Goal: Transaction & Acquisition: Purchase product/service

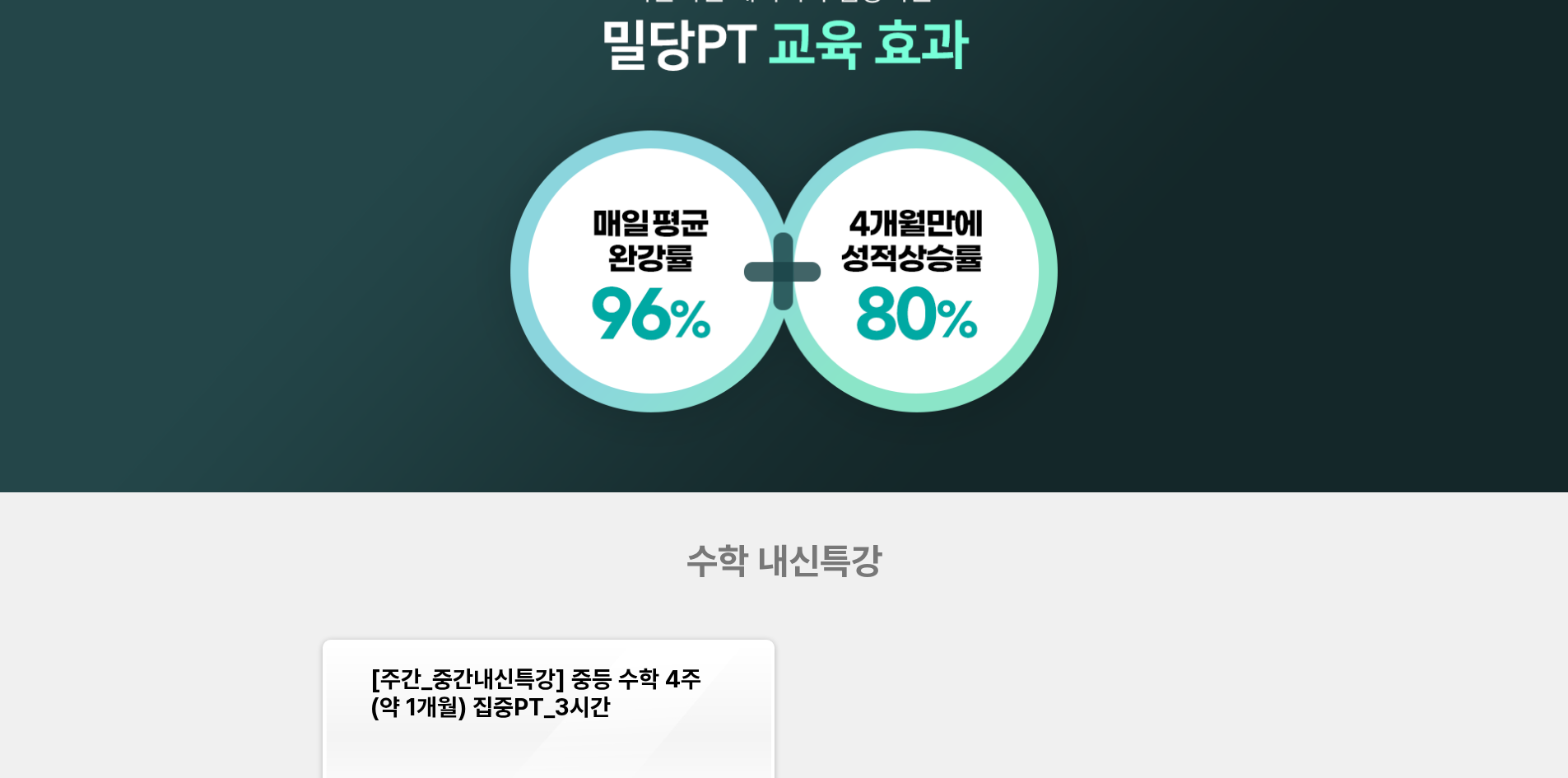
scroll to position [1976, 0]
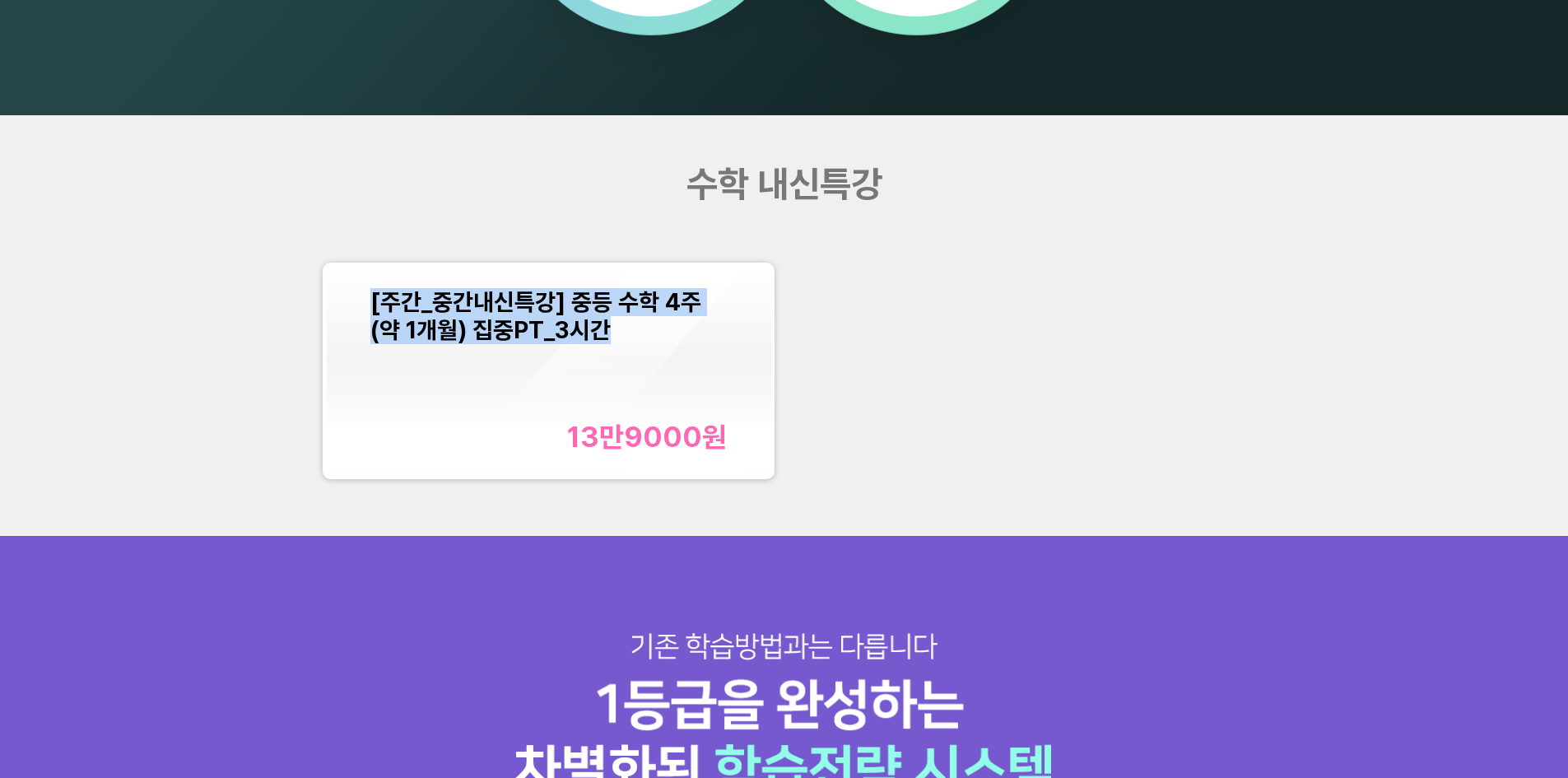
drag, startPoint x: 630, startPoint y: 339, endPoint x: 370, endPoint y: 304, distance: 262.3
click at [370, 304] on div "[주간_중간내신특강] 중등 수학 4주(약 1개월) 집중PT_3시간 13만9000 원" at bounding box center [548, 371] width 446 height 211
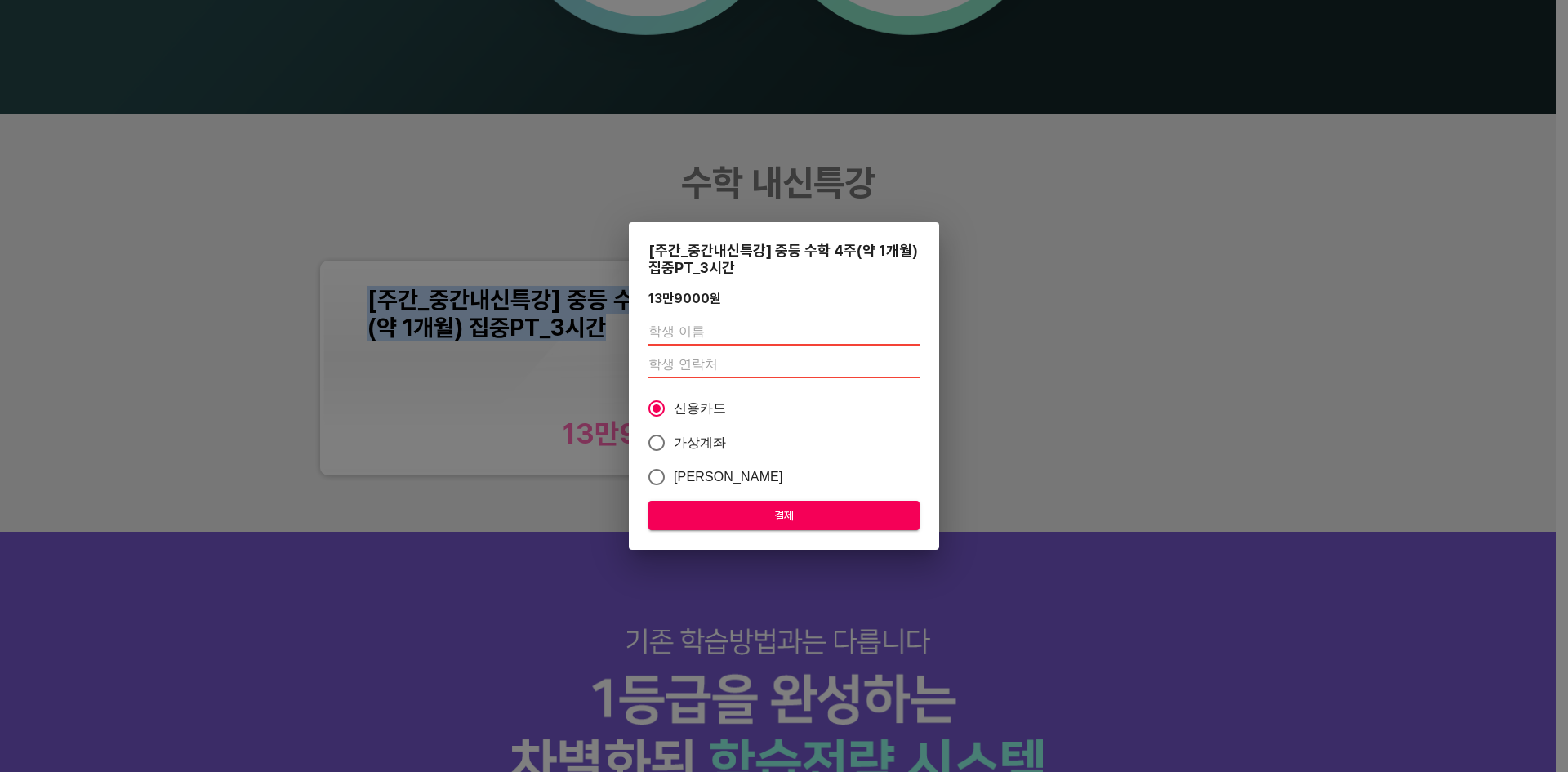
copy span "[주간_중간내신특강] 중등 수학 4주(약 1개월) 집중PT_3시간"
click at [964, 250] on div "[주간_중간내신특강] 중등 수학 4주(약 1개월) 집중PT_3시간 13만9000 원 신용카드 가상계좌 카카오페이 결제" at bounding box center [784, 386] width 1568 height 772
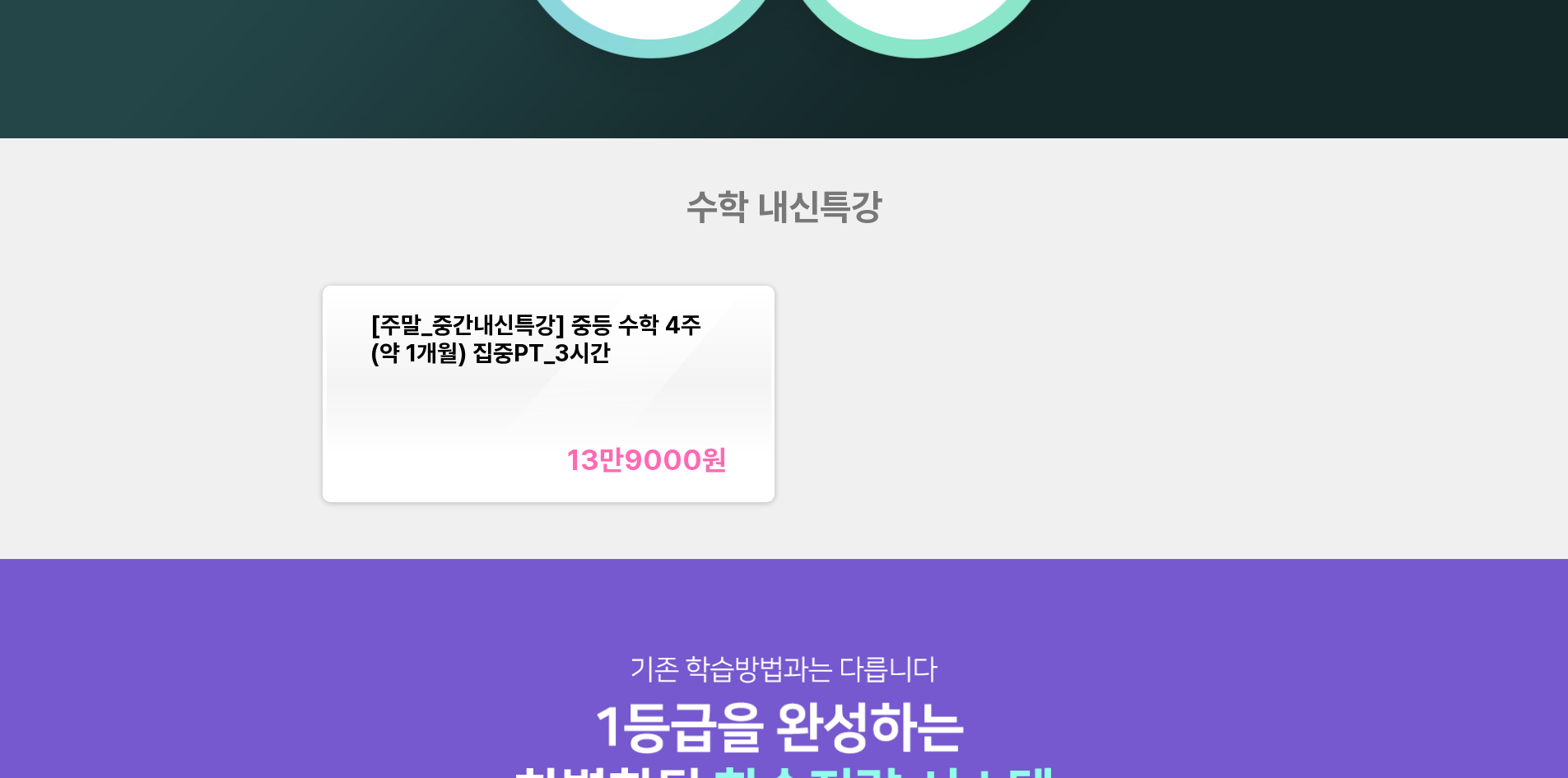
scroll to position [2141, 0]
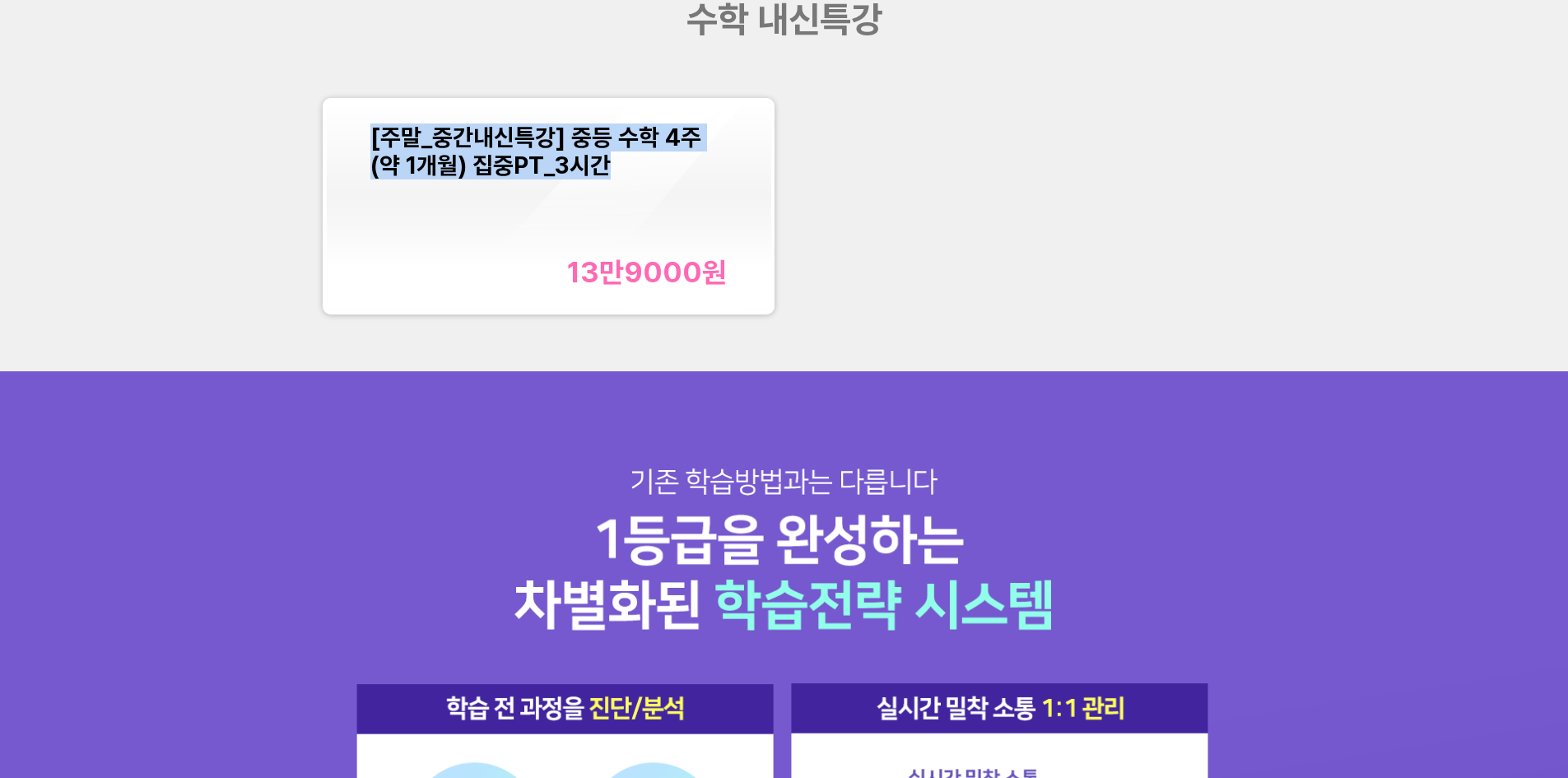
drag, startPoint x: 634, startPoint y: 161, endPoint x: 366, endPoint y: 139, distance: 268.9
click at [366, 139] on div "[주말_중간내신특강] 중등 수학 4주(약 1개월) 집중PT_3시간 13만9000 원" at bounding box center [548, 206] width 446 height 211
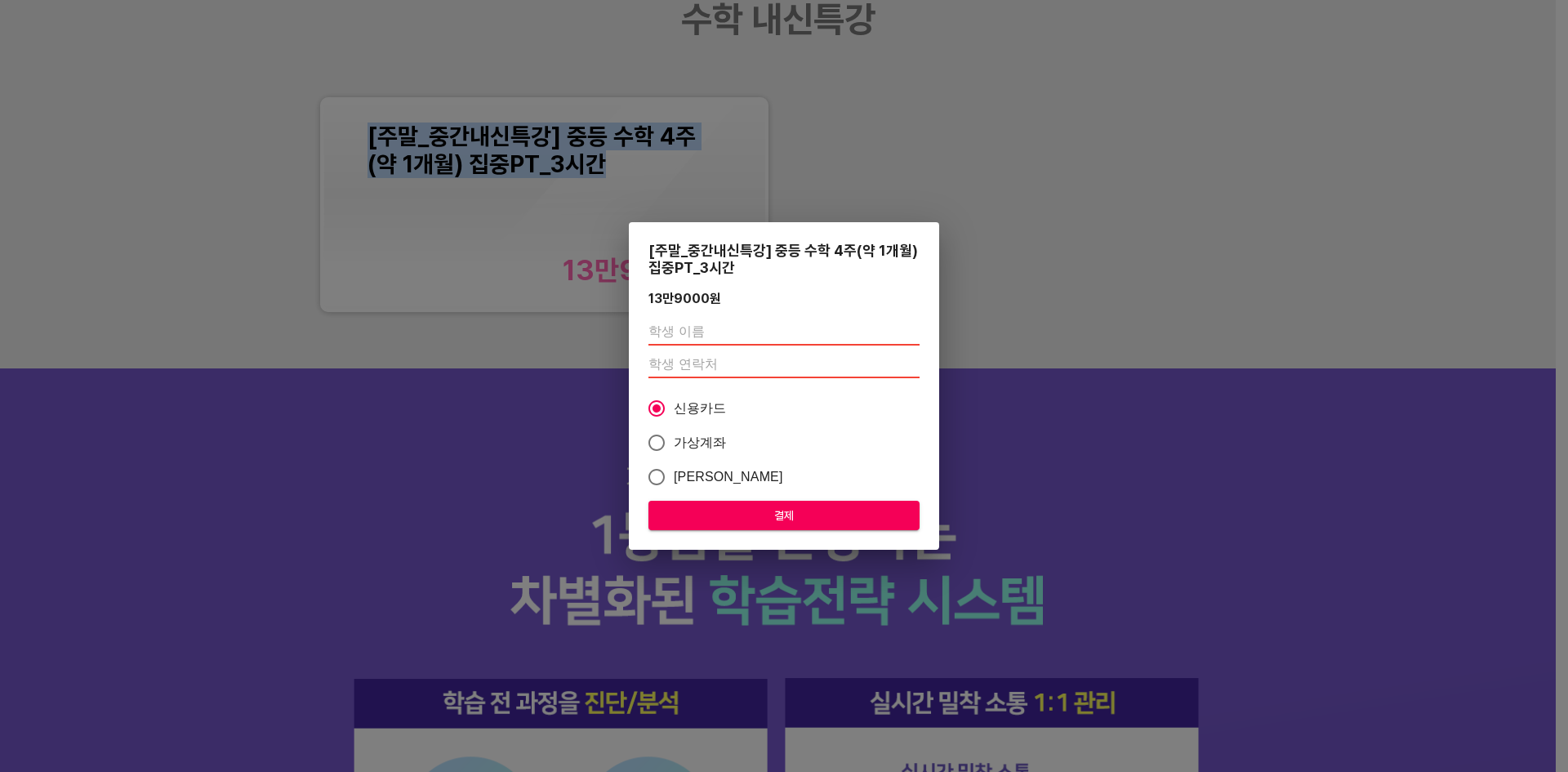
copy span "[주말_중간내신특강] 중등 수학 4주(약 1개월) 집중PT_3시간"
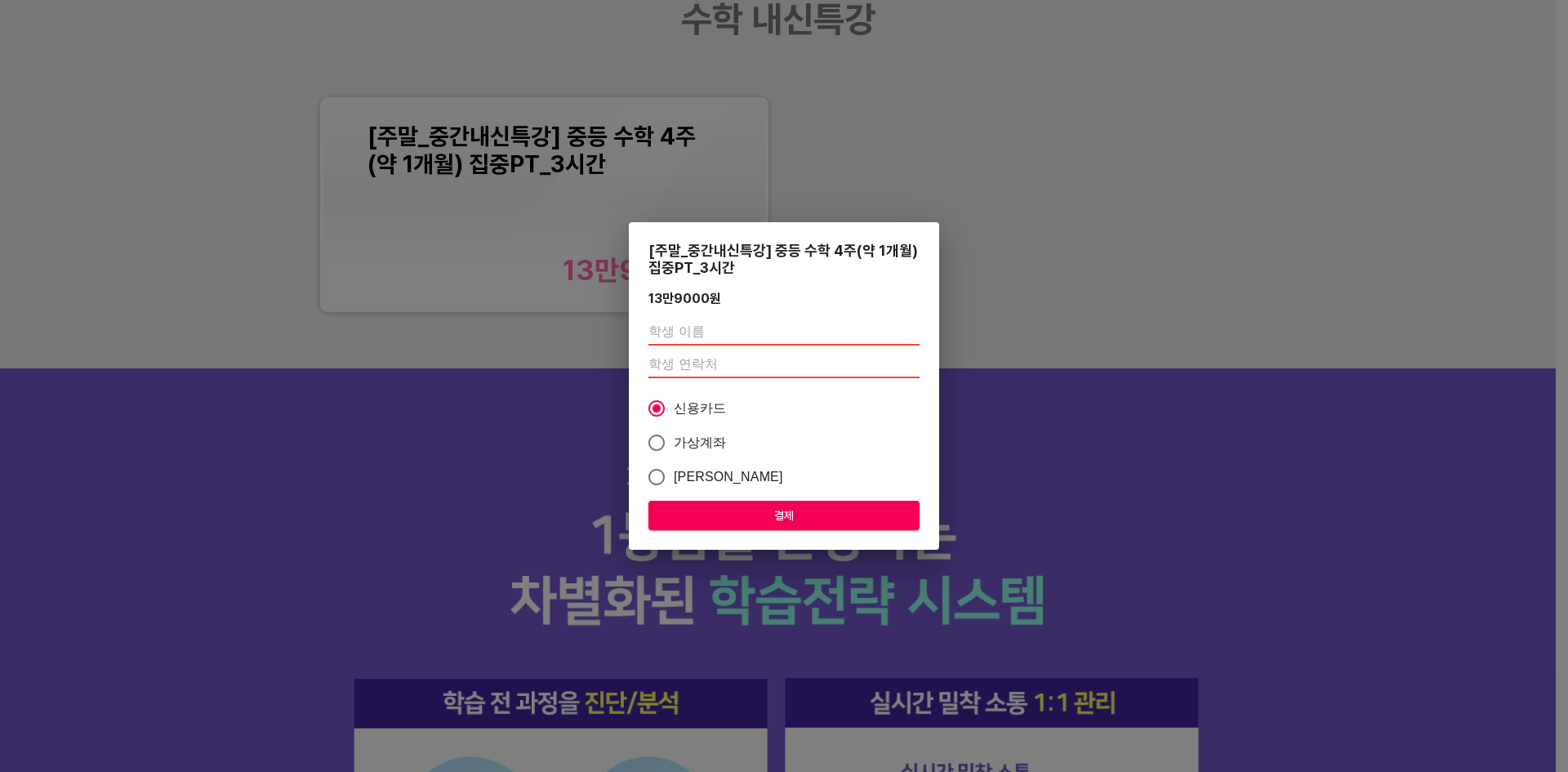
click at [994, 192] on div "[주말_중간내신특강] 중등 수학 4주(약 1개월) 집중PT_3시간 13만9000 원 신용카드 가상계좌 카카오페이 결제" at bounding box center [784, 386] width 1568 height 772
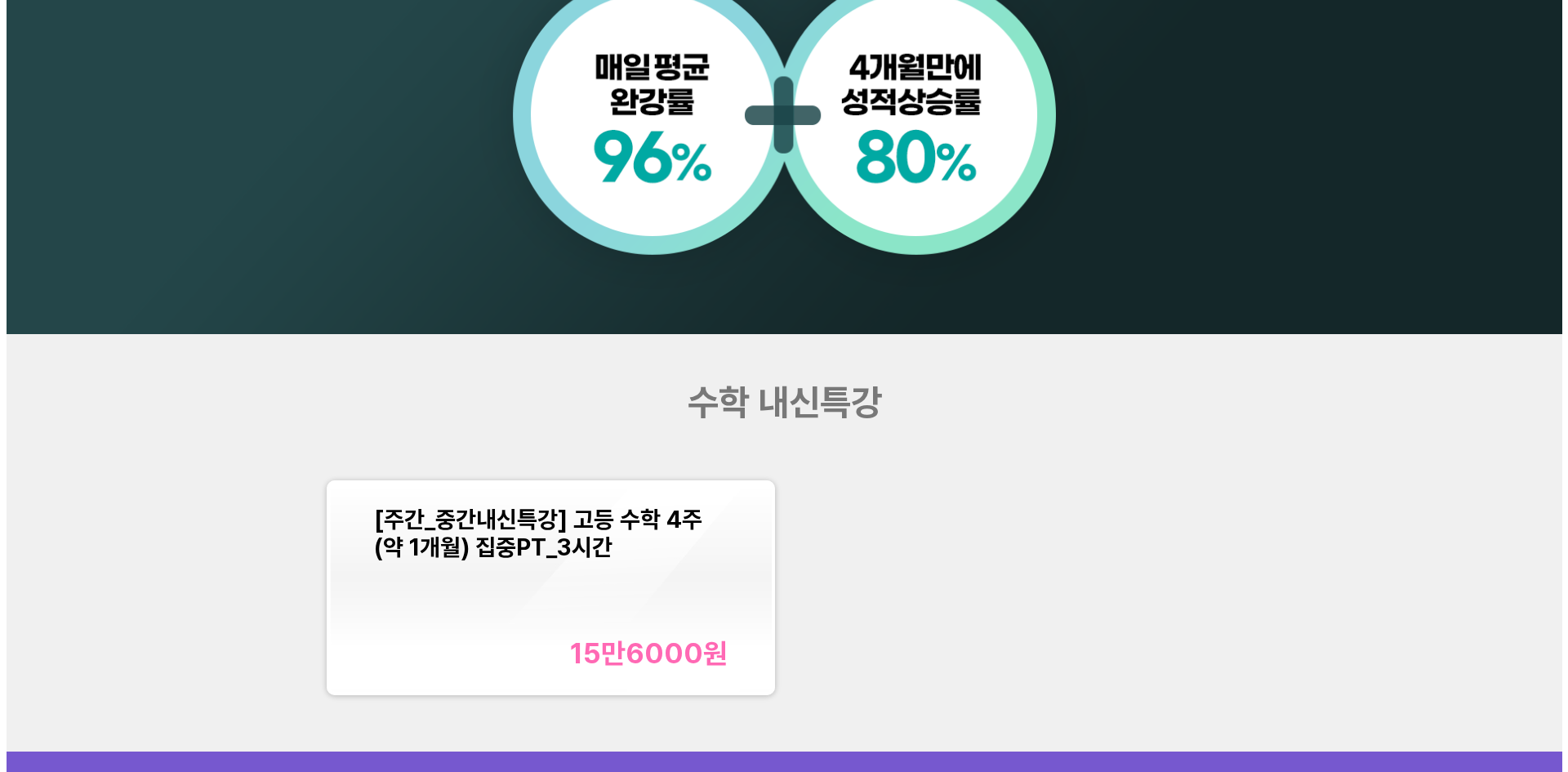
scroll to position [1879, 0]
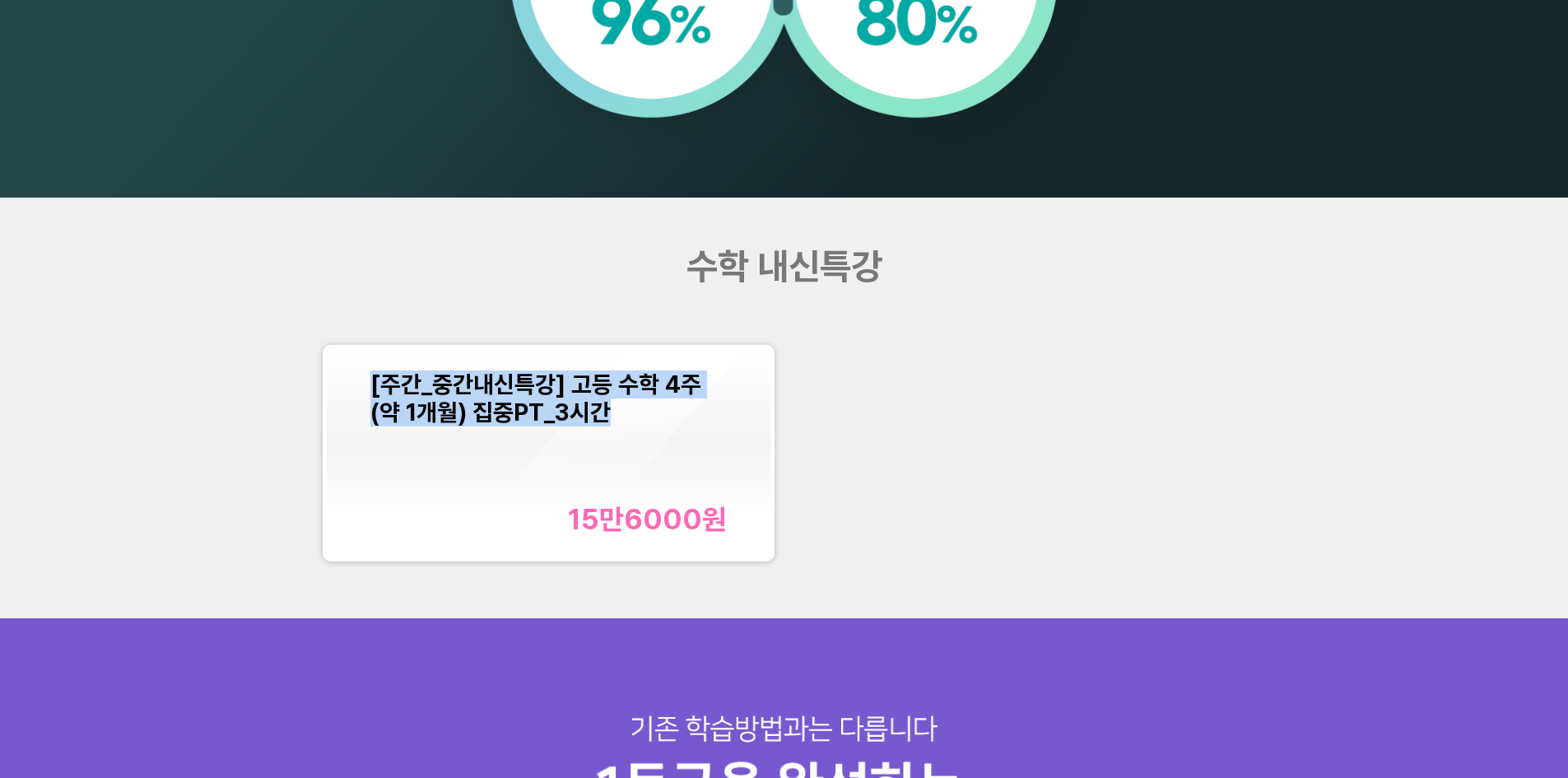
drag, startPoint x: 626, startPoint y: 416, endPoint x: 363, endPoint y: 382, distance: 265.2
click at [363, 382] on div "[주간_중간내신특강] 고등 수학 4주(약 1개월) 집중PT_3시간 15만6000 원" at bounding box center [548, 453] width 446 height 211
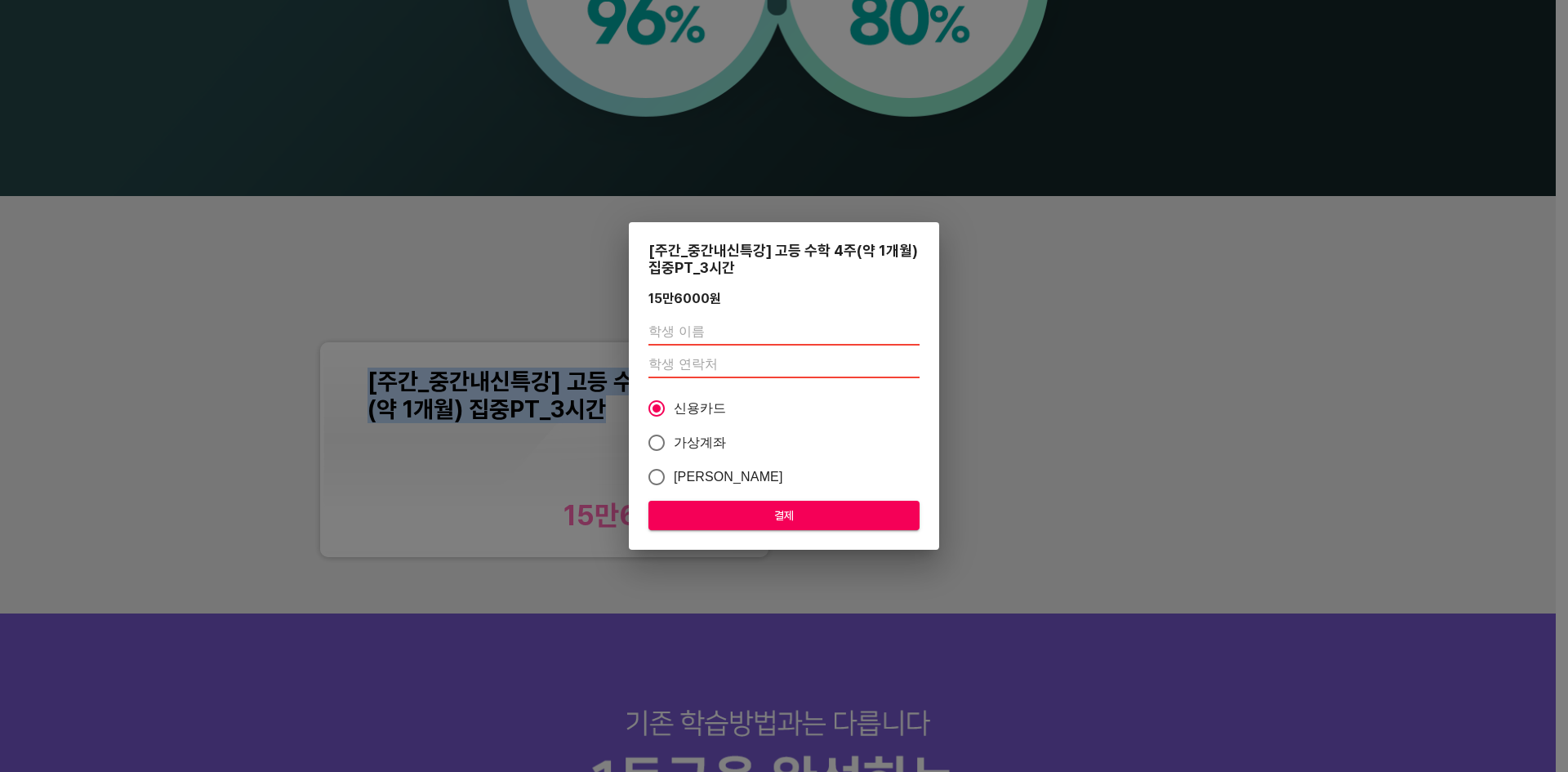
copy span "[주간_중간내신특강] 고등 수학 4주(약 1개월) 집중PT_3시간"
